Goal: Task Accomplishment & Management: Manage account settings

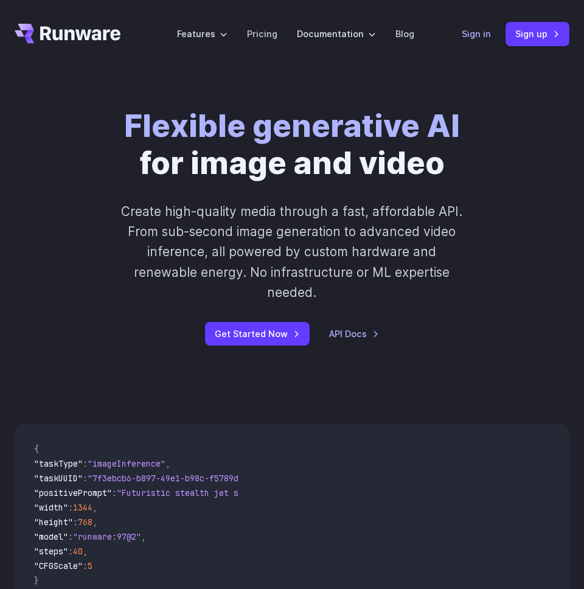
click at [480, 36] on link "Sign in" at bounding box center [476, 34] width 29 height 14
click at [266, 322] on link "Get Started Now" at bounding box center [257, 334] width 105 height 24
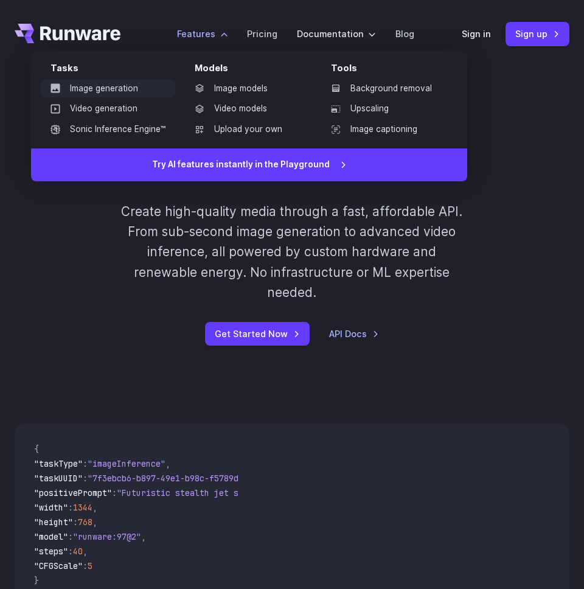
click at [95, 92] on link "Image generation" at bounding box center [108, 89] width 134 height 18
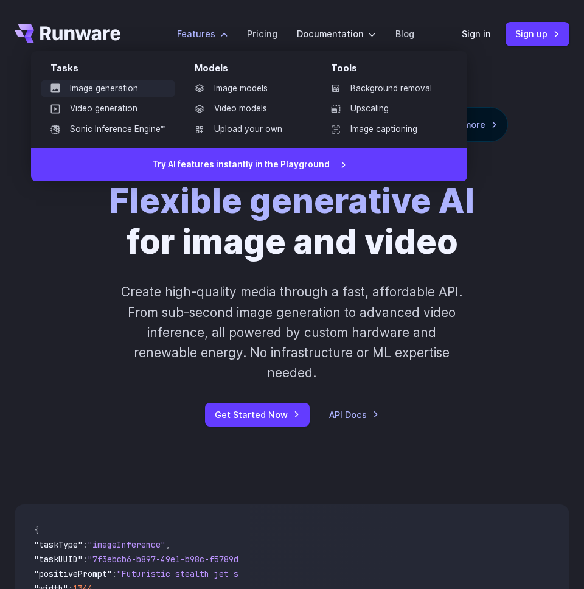
click at [128, 91] on link "Image generation" at bounding box center [108, 89] width 134 height 18
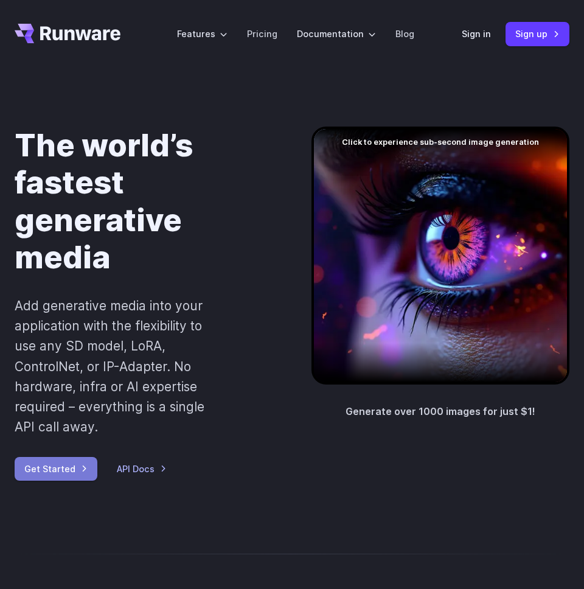
click at [38, 465] on link "Get Started" at bounding box center [56, 469] width 83 height 24
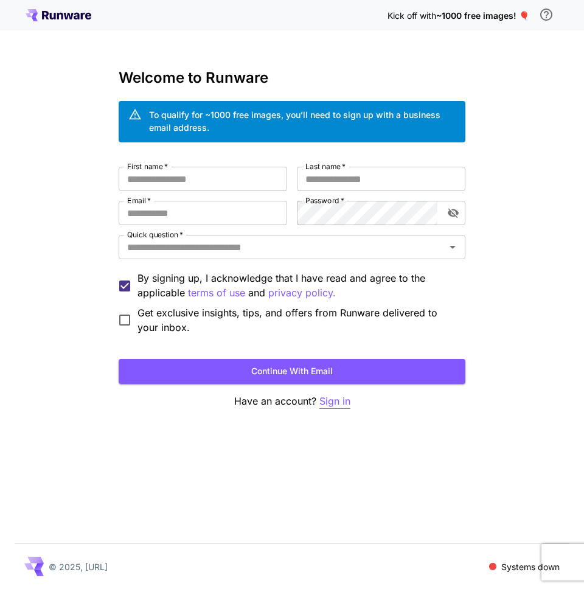
click at [324, 404] on p "Sign in" at bounding box center [334, 401] width 31 height 15
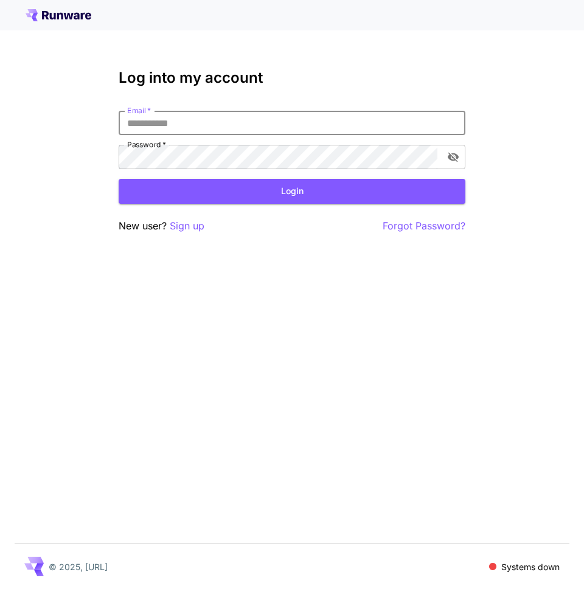
click at [267, 120] on input "Email   *" at bounding box center [292, 123] width 347 height 24
type input "**********"
click button "Login" at bounding box center [292, 191] width 347 height 25
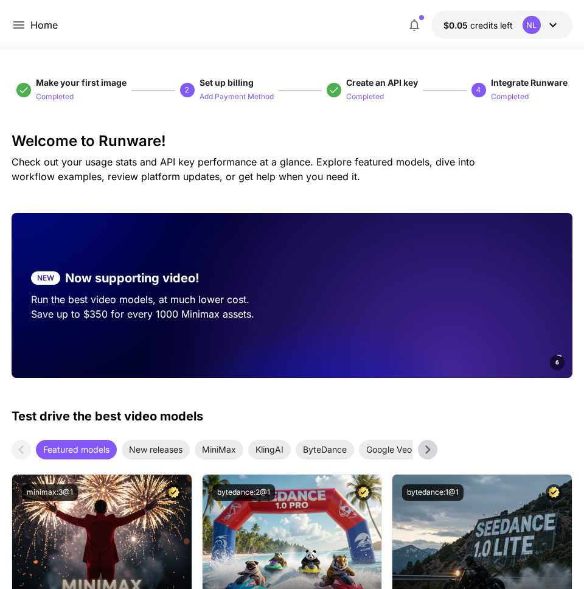
click at [18, 23] on icon at bounding box center [19, 25] width 15 height 15
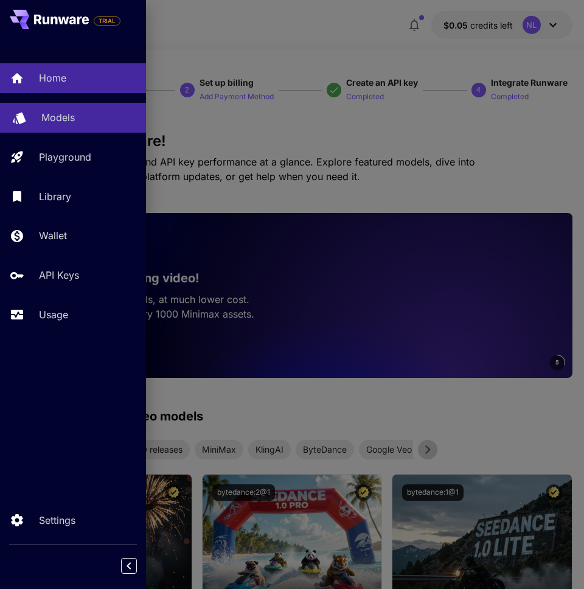
click at [69, 113] on p "Models" at bounding box center [57, 117] width 33 height 15
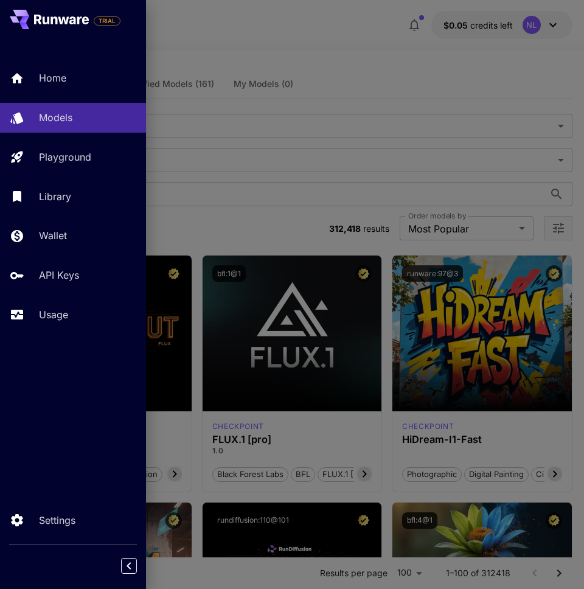
click at [255, 123] on div at bounding box center [292, 294] width 584 height 589
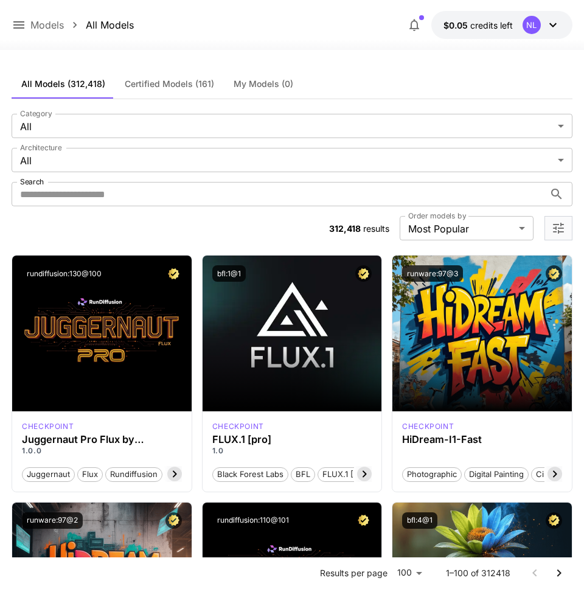
click at [21, 27] on icon at bounding box center [18, 24] width 11 height 7
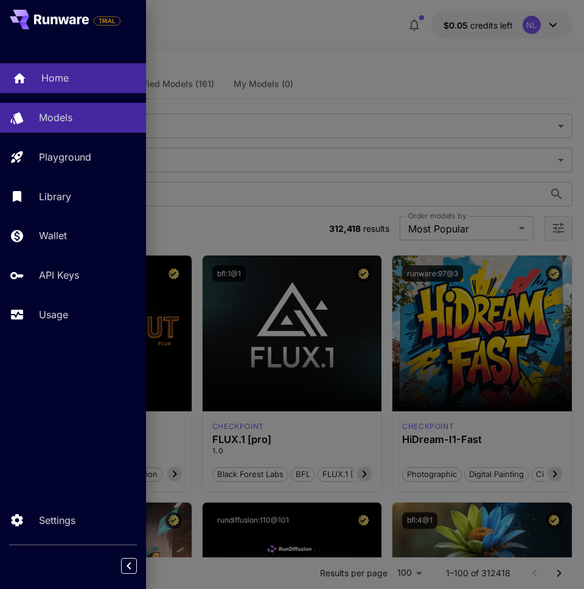
click at [59, 87] on link "Home" at bounding box center [73, 78] width 146 height 30
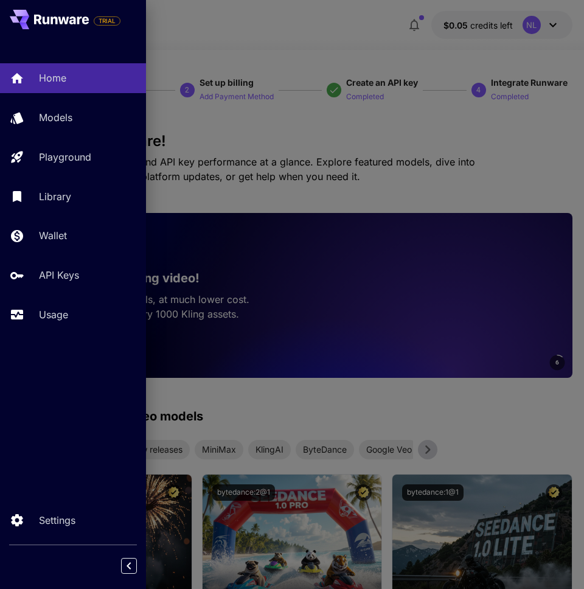
click at [238, 127] on div at bounding box center [292, 294] width 584 height 589
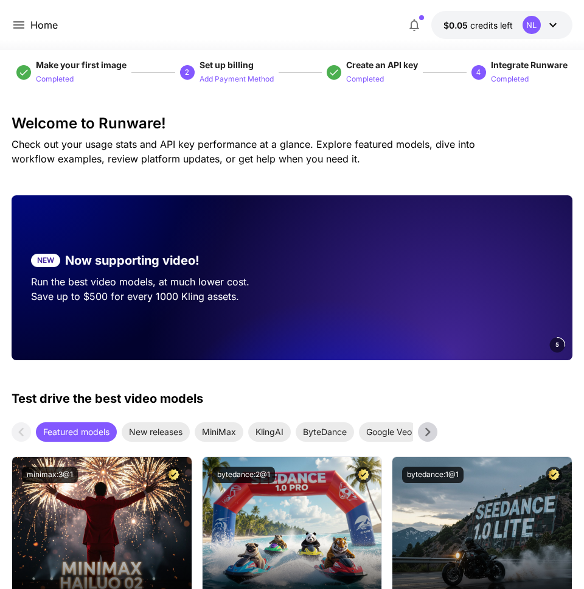
scroll to position [23, 0]
